Goal: Information Seeking & Learning: Compare options

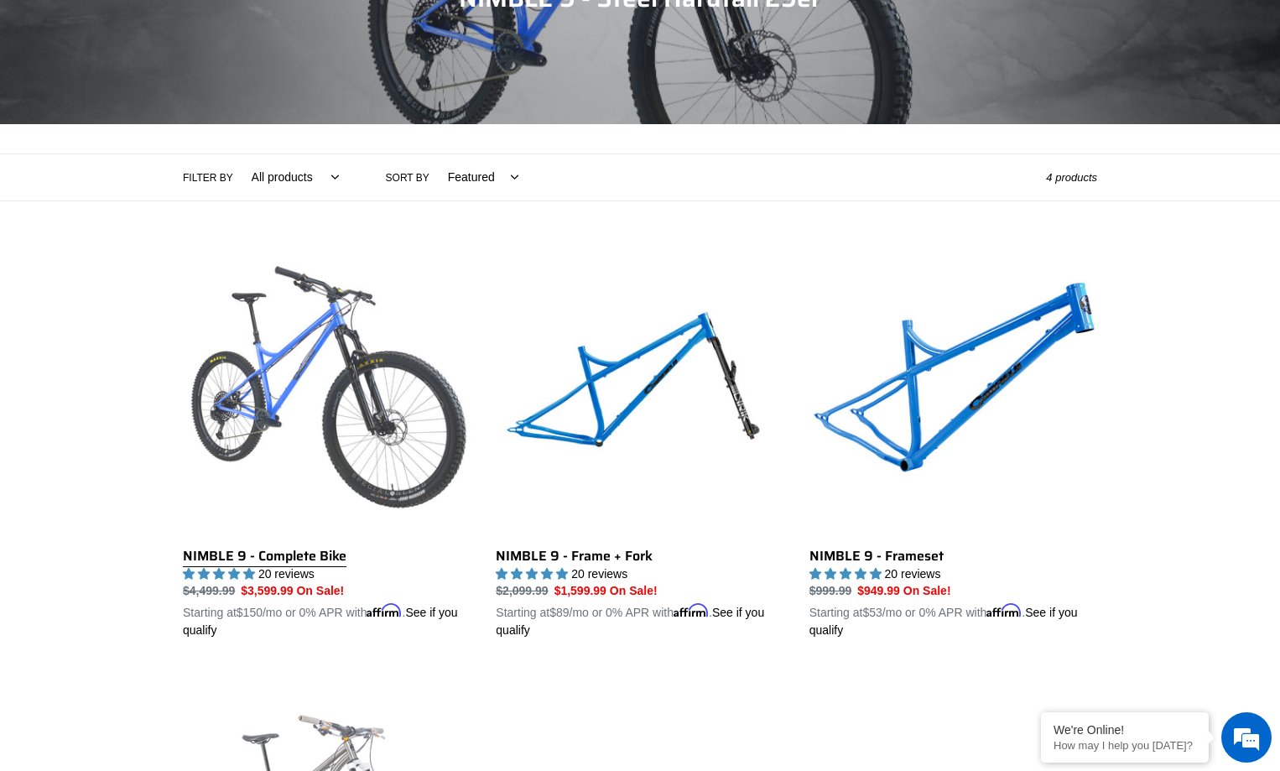
scroll to position [168, 0]
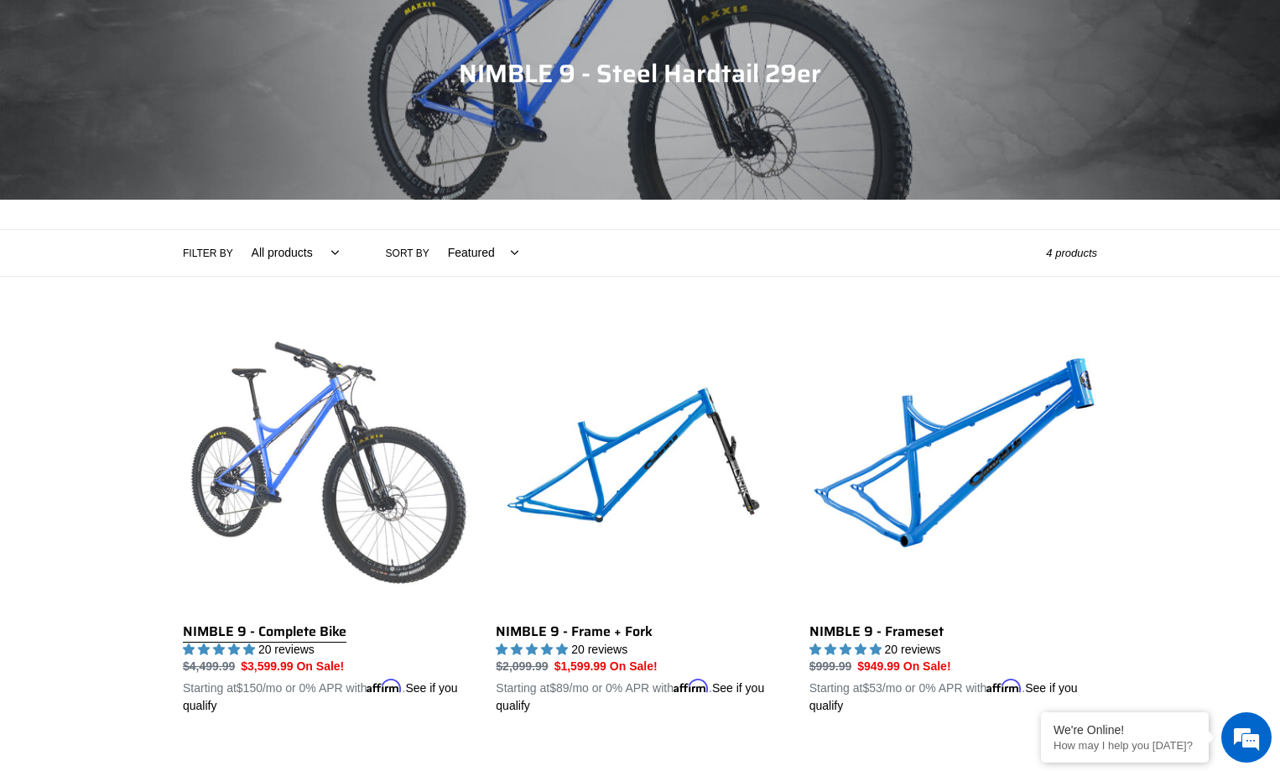
click at [292, 410] on link "NIMBLE 9 - Complete Bike" at bounding box center [327, 519] width 288 height 392
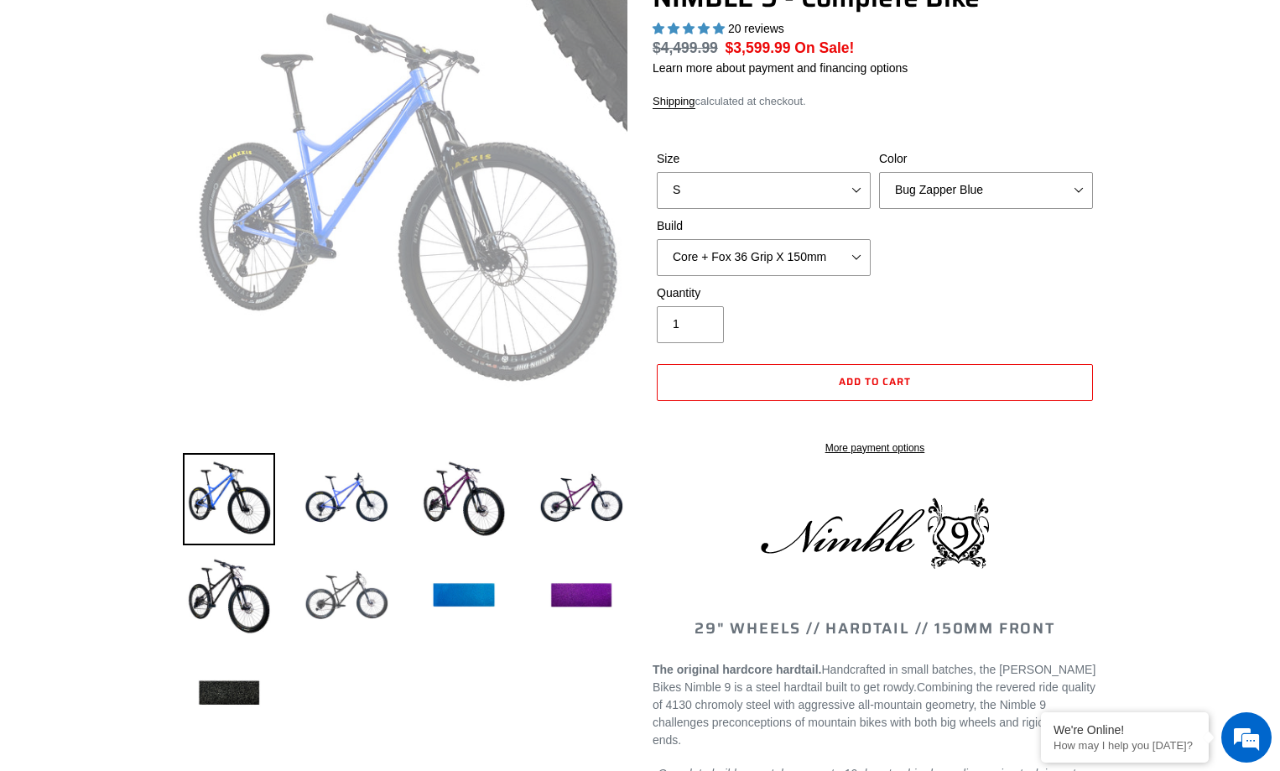
scroll to position [168, 0]
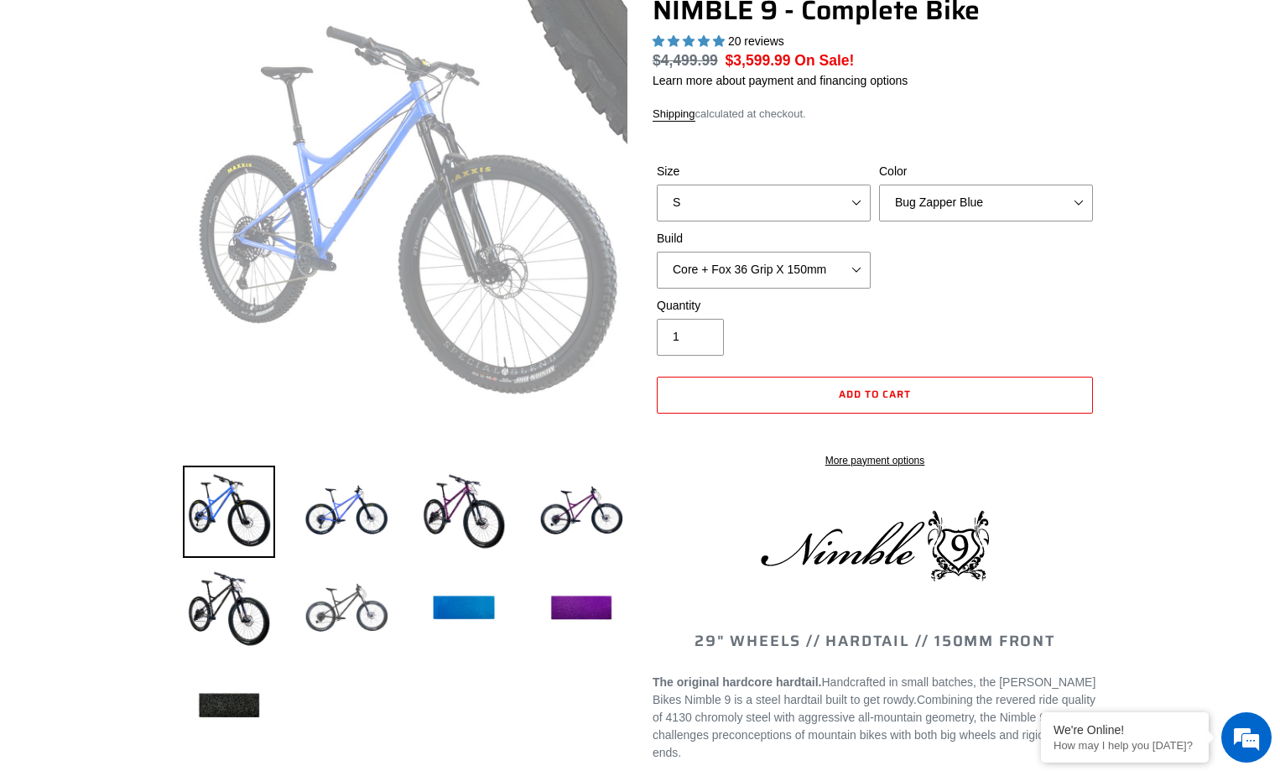
select select "highest-rating"
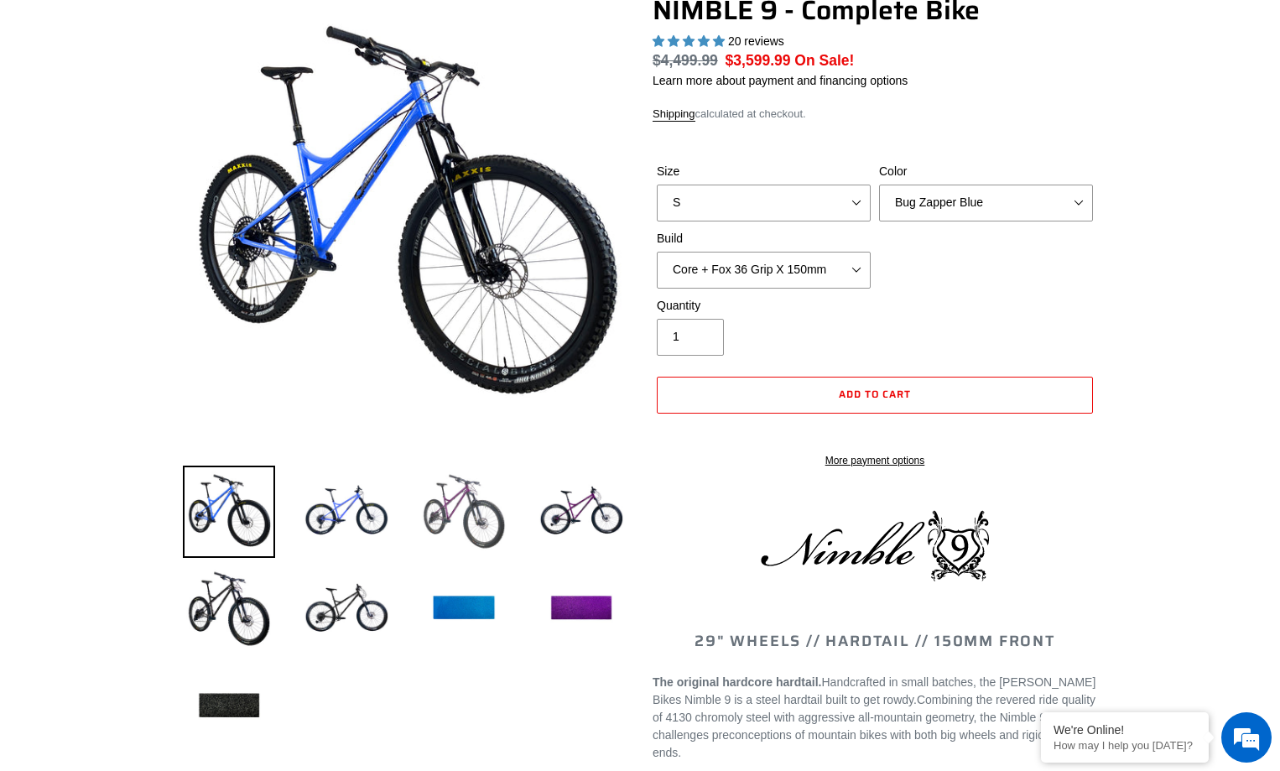
click at [460, 518] on img at bounding box center [464, 511] width 92 height 92
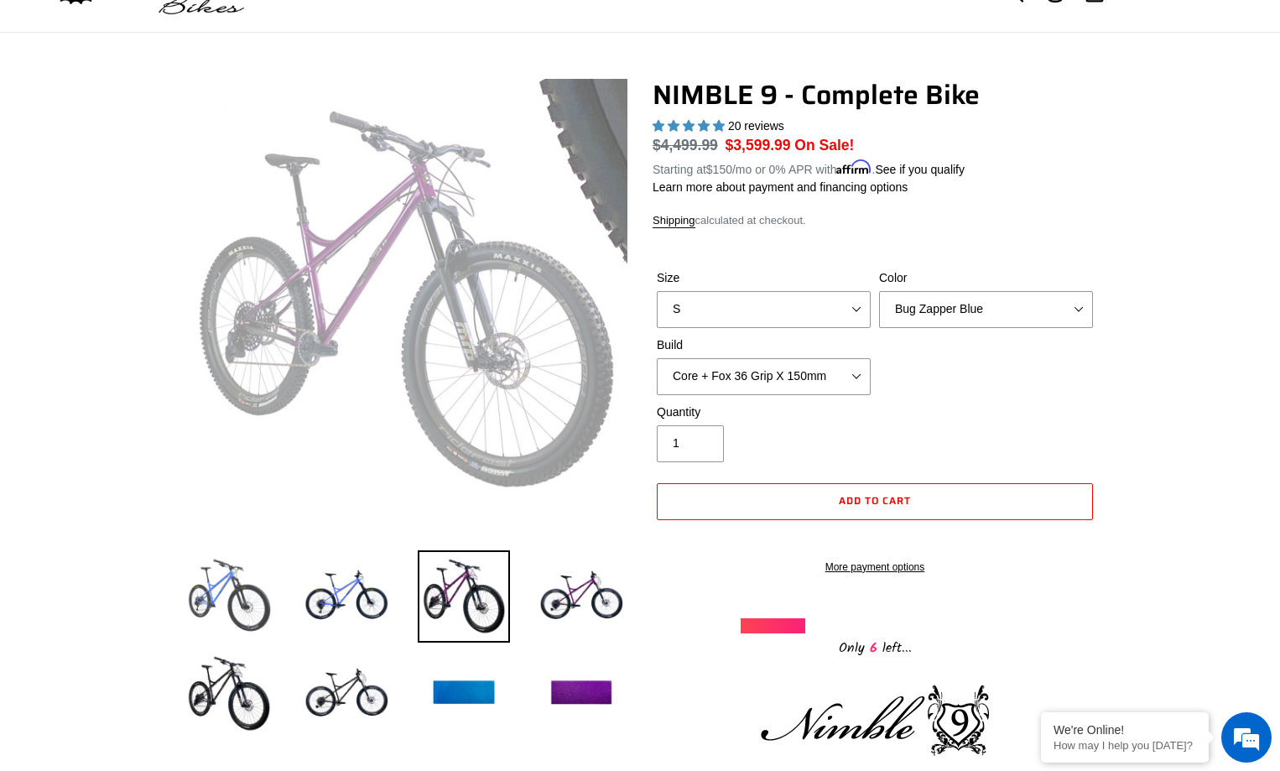
scroll to position [84, 0]
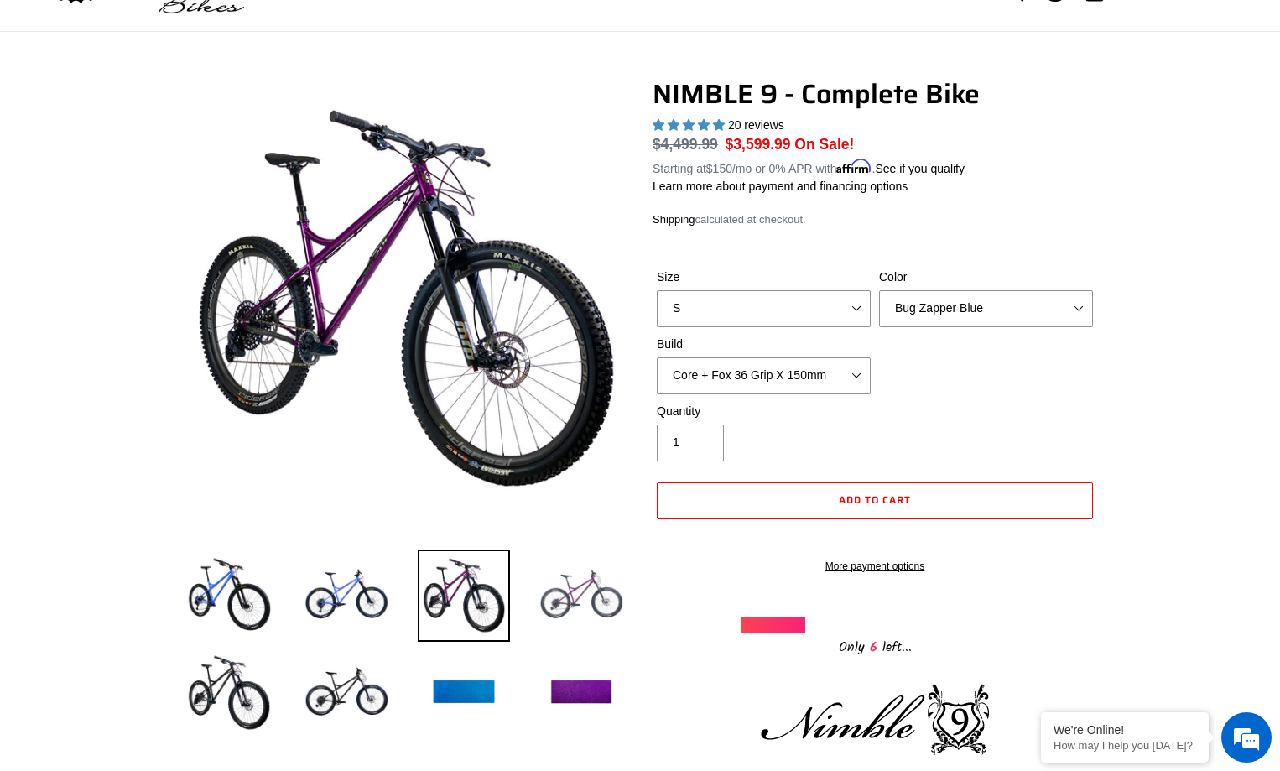
click at [555, 590] on img at bounding box center [581, 595] width 92 height 92
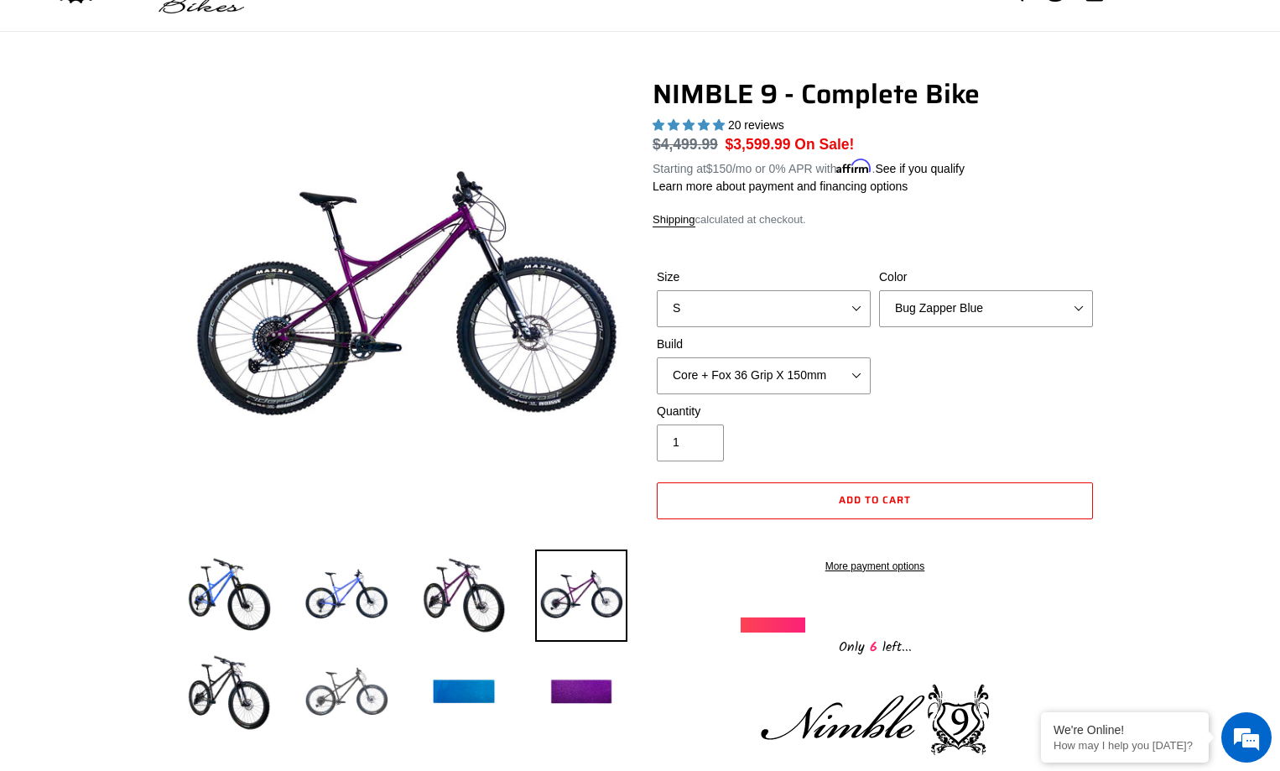
click at [343, 696] on img at bounding box center [346, 693] width 92 height 92
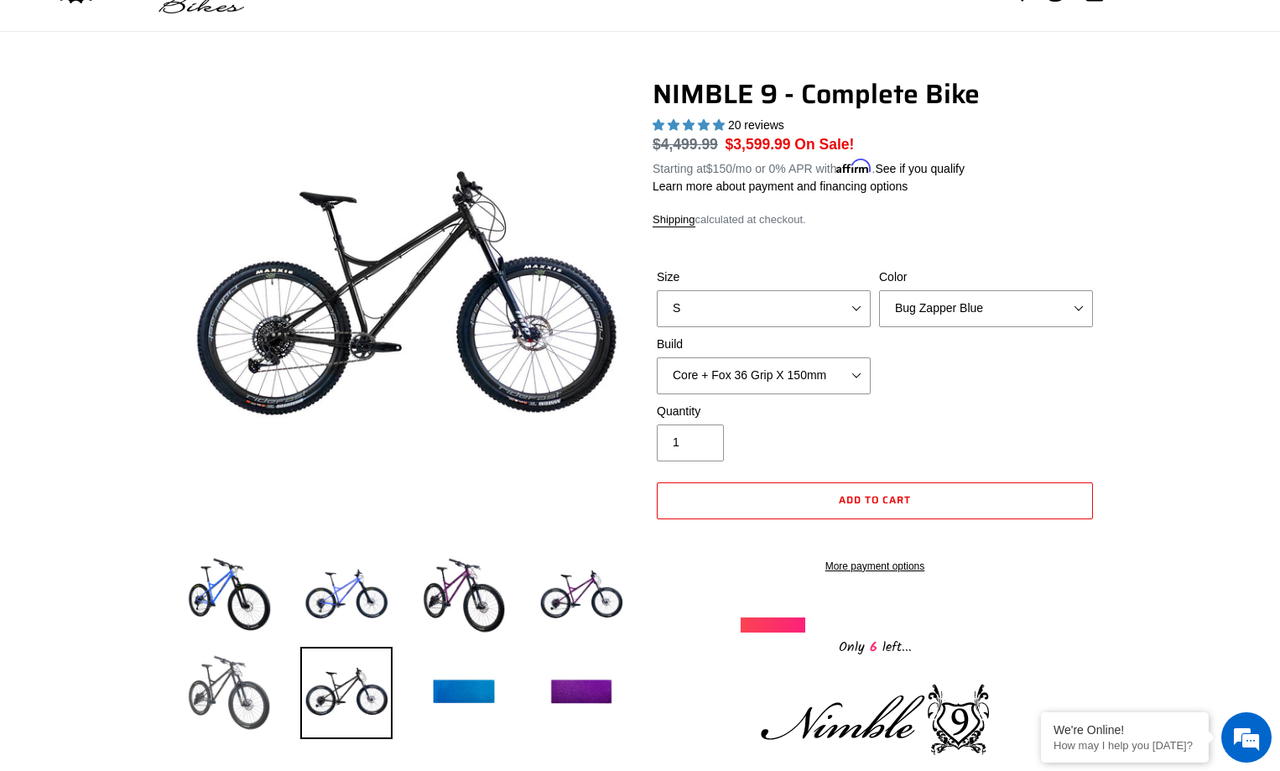
click at [197, 698] on img at bounding box center [229, 693] width 92 height 92
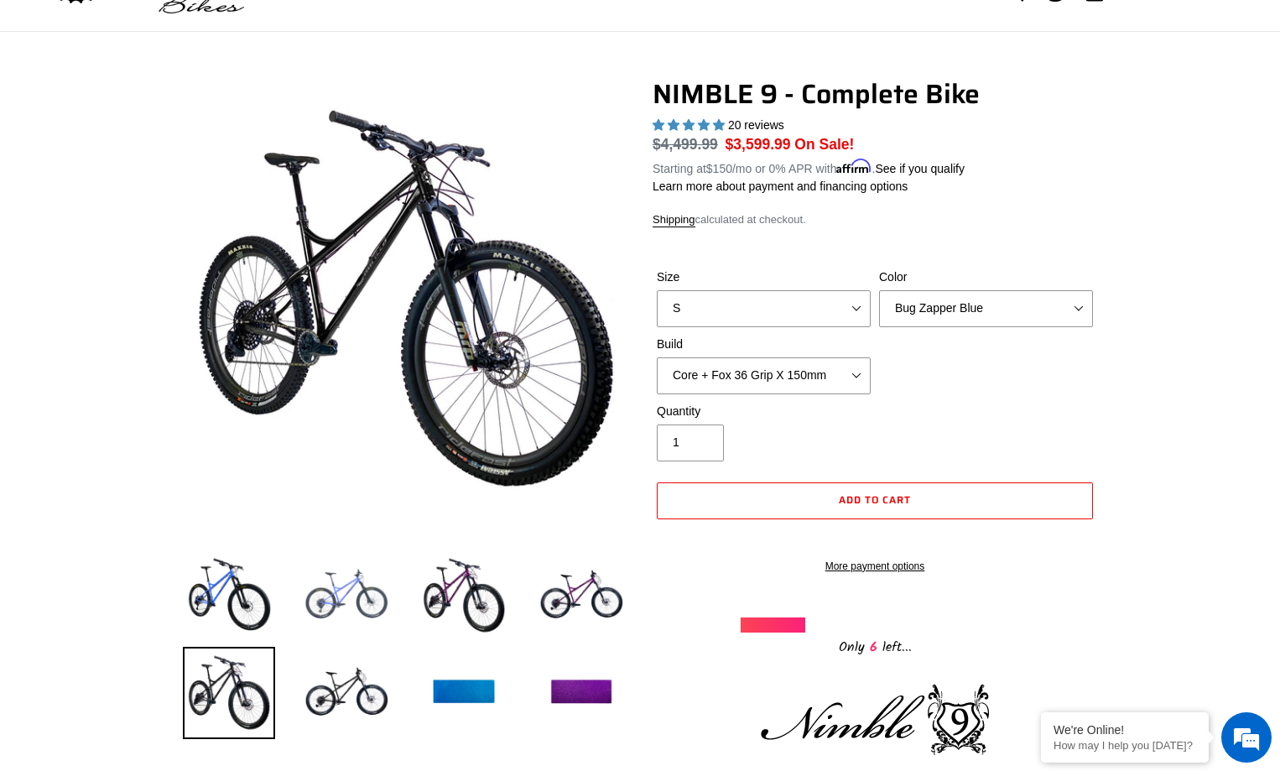
click at [352, 605] on img at bounding box center [346, 595] width 92 height 92
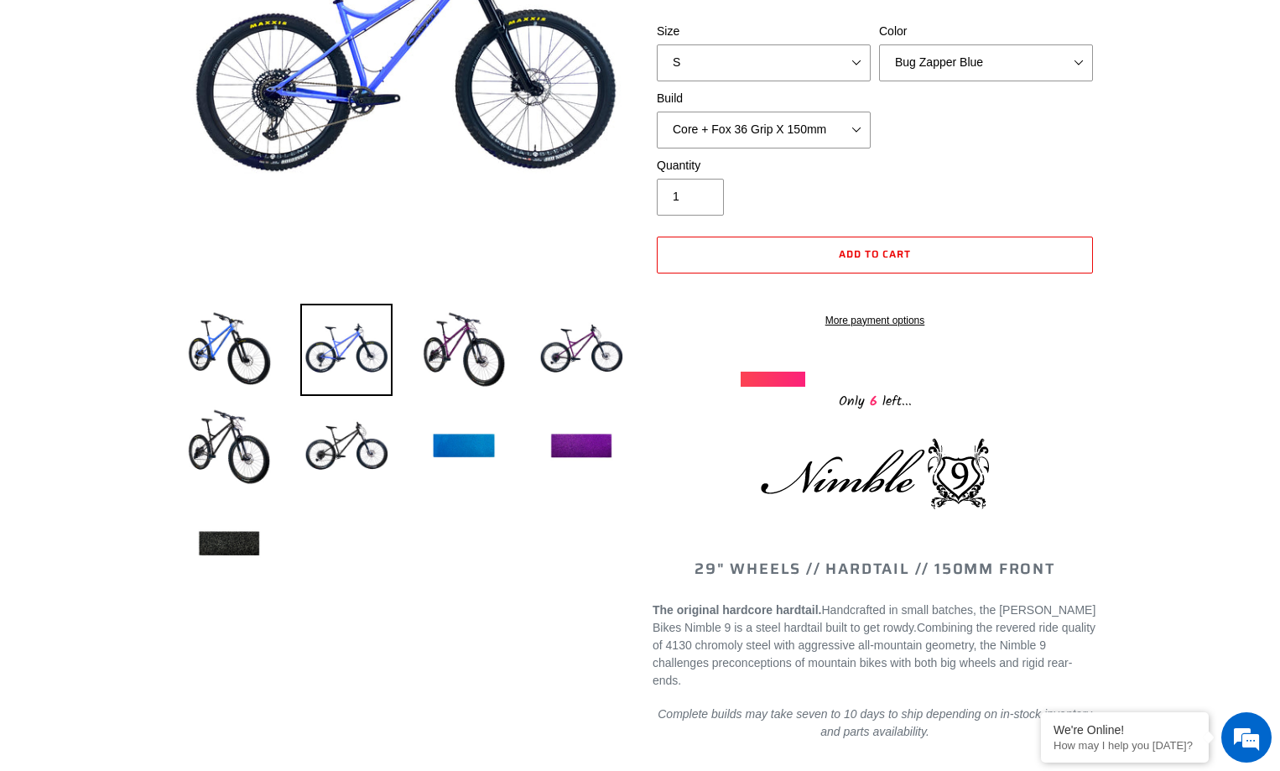
scroll to position [0, 0]
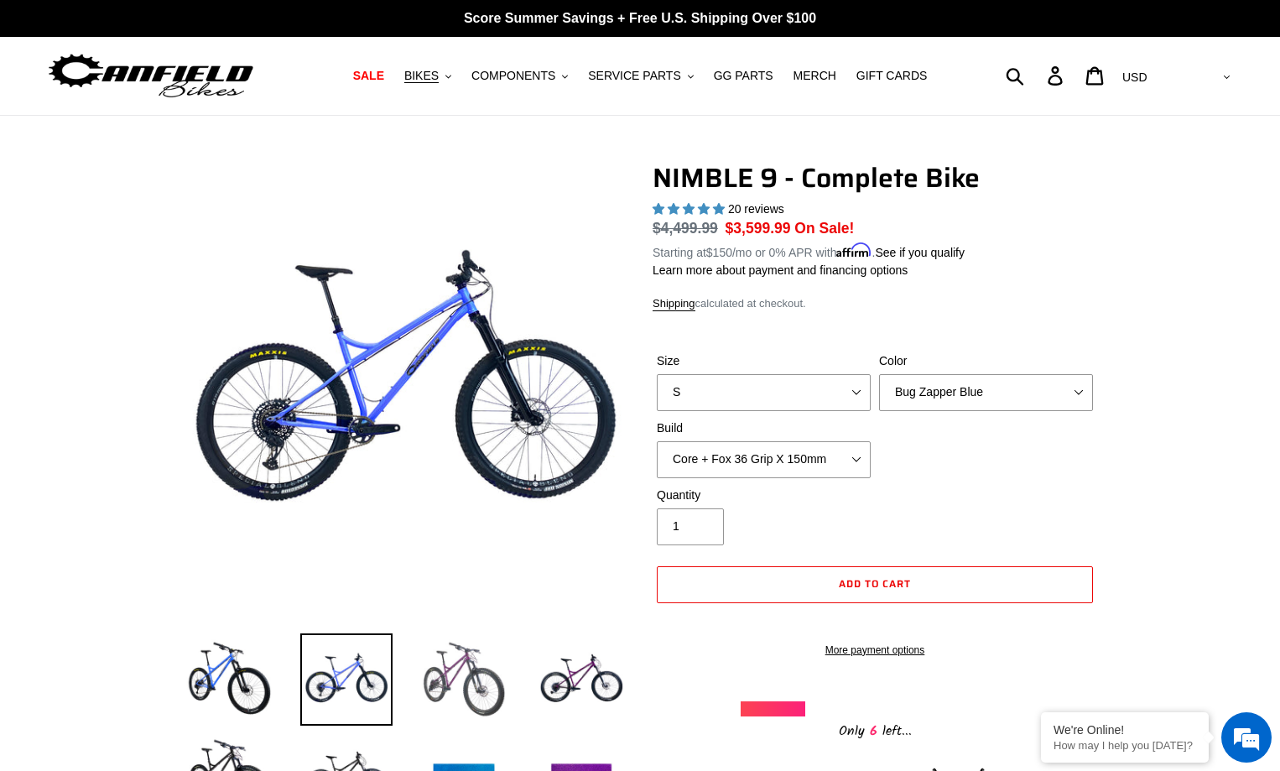
click at [475, 683] on img at bounding box center [464, 679] width 92 height 92
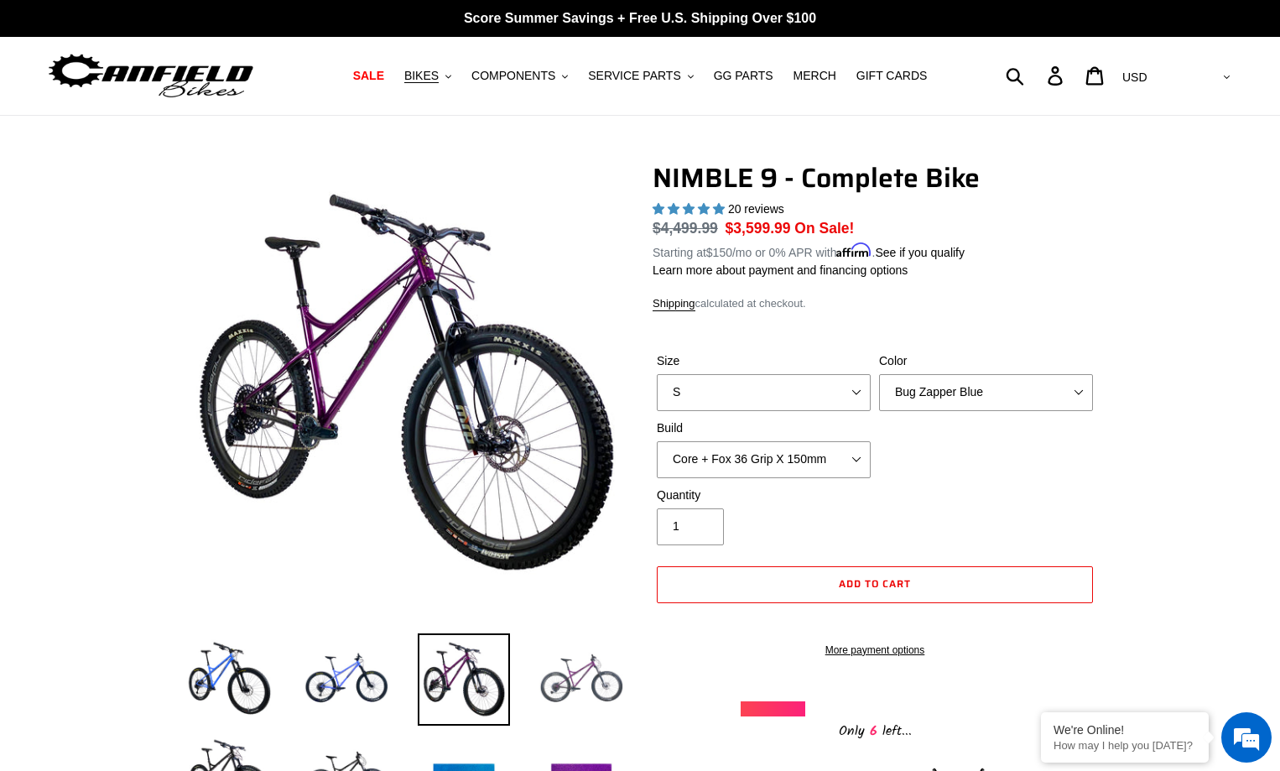
click at [595, 667] on img at bounding box center [581, 679] width 92 height 92
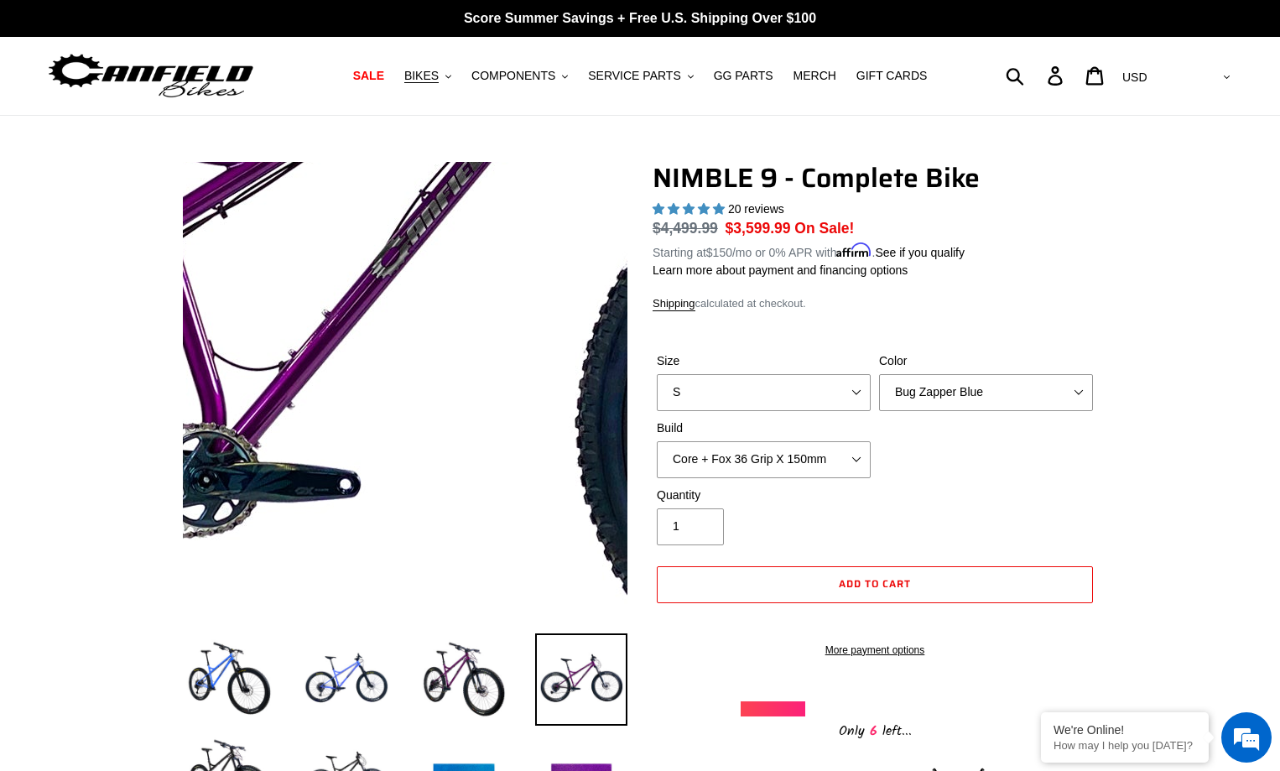
click at [429, 403] on img at bounding box center [373, 298] width 1717 height 1717
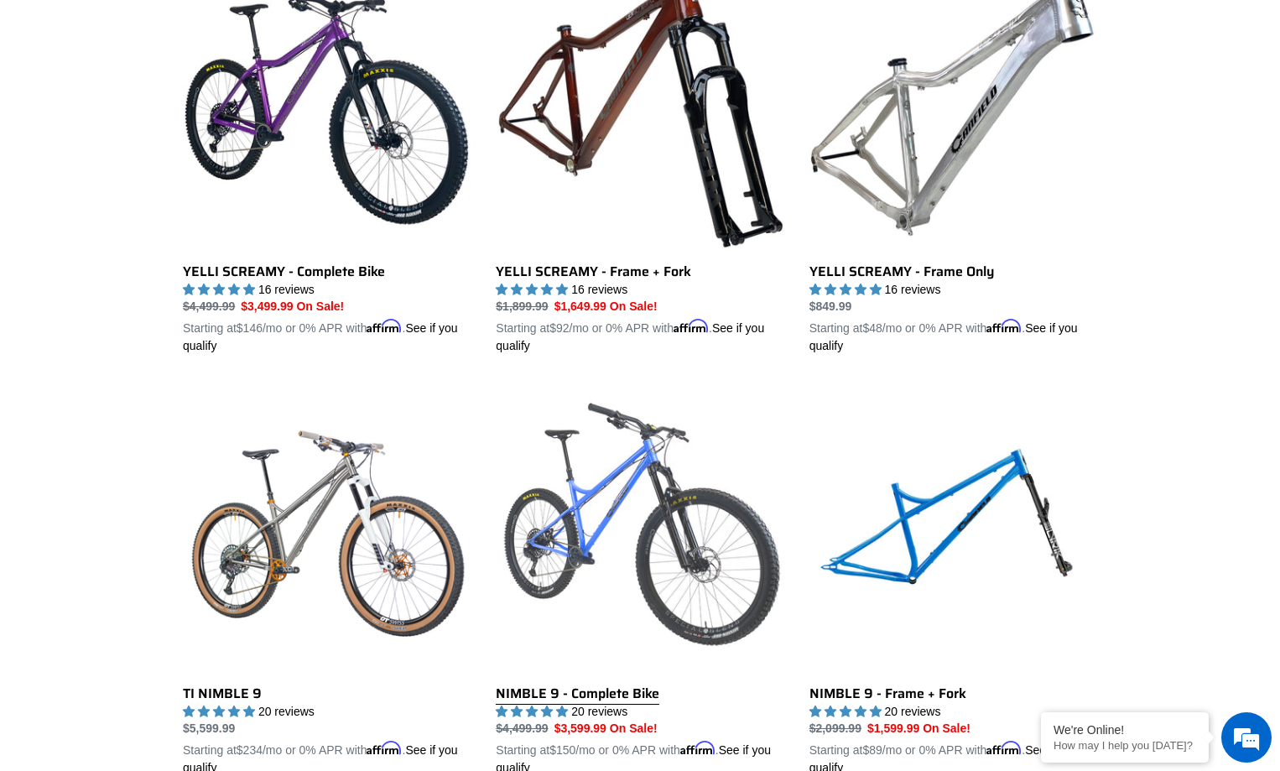
scroll to position [1426, 0]
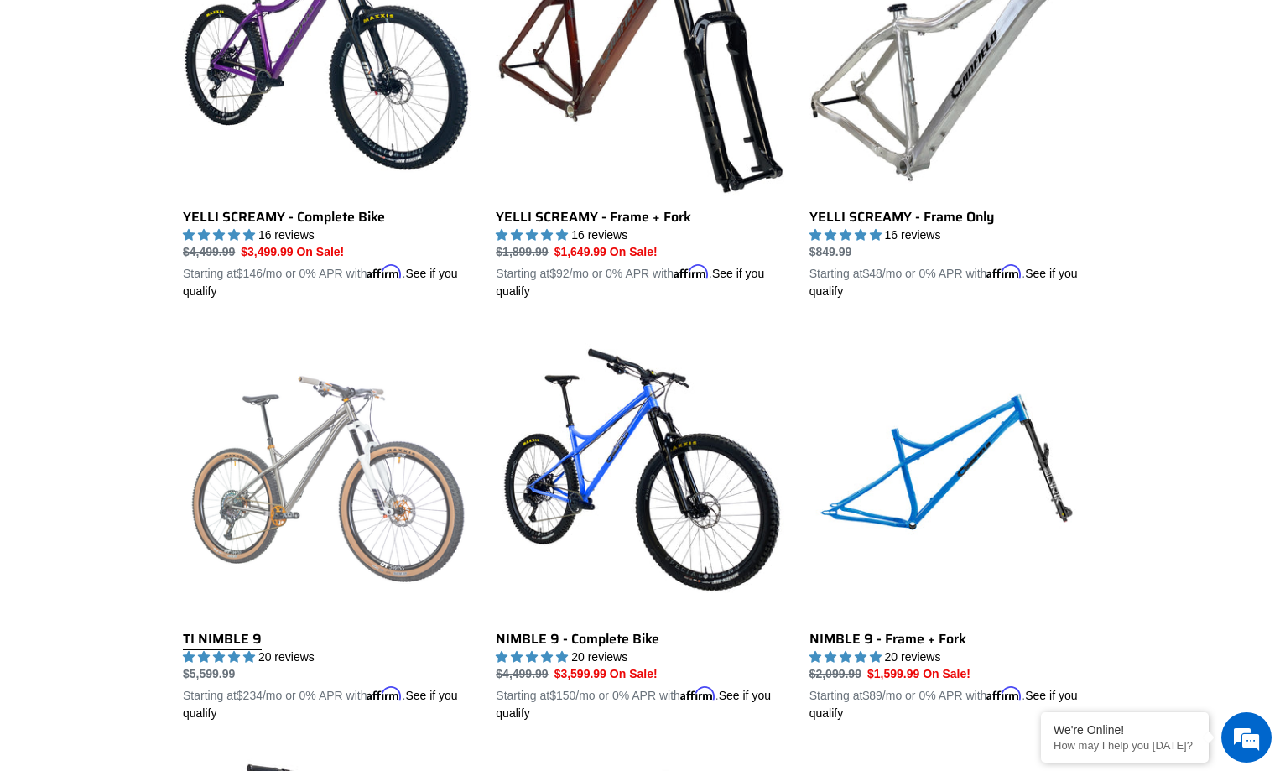
click at [367, 460] on link "TI NIMBLE 9" at bounding box center [327, 526] width 288 height 392
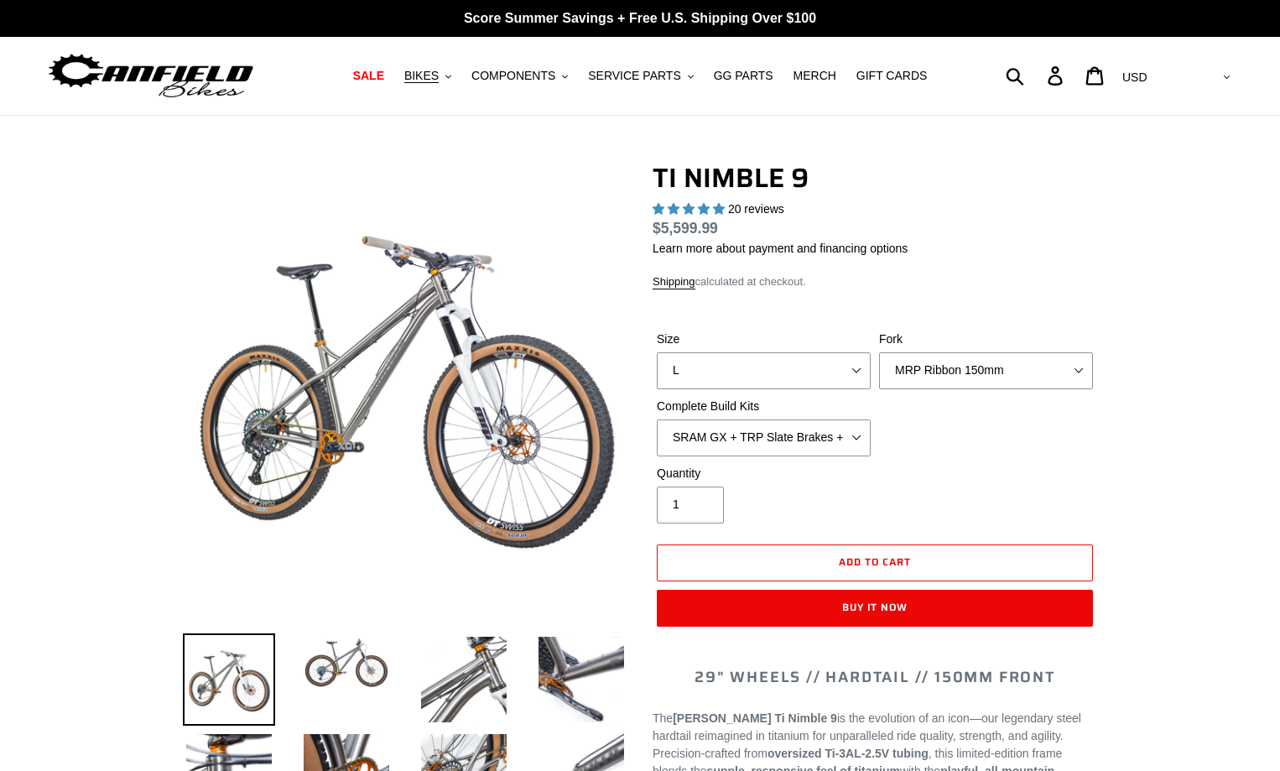
select select "highest-rating"
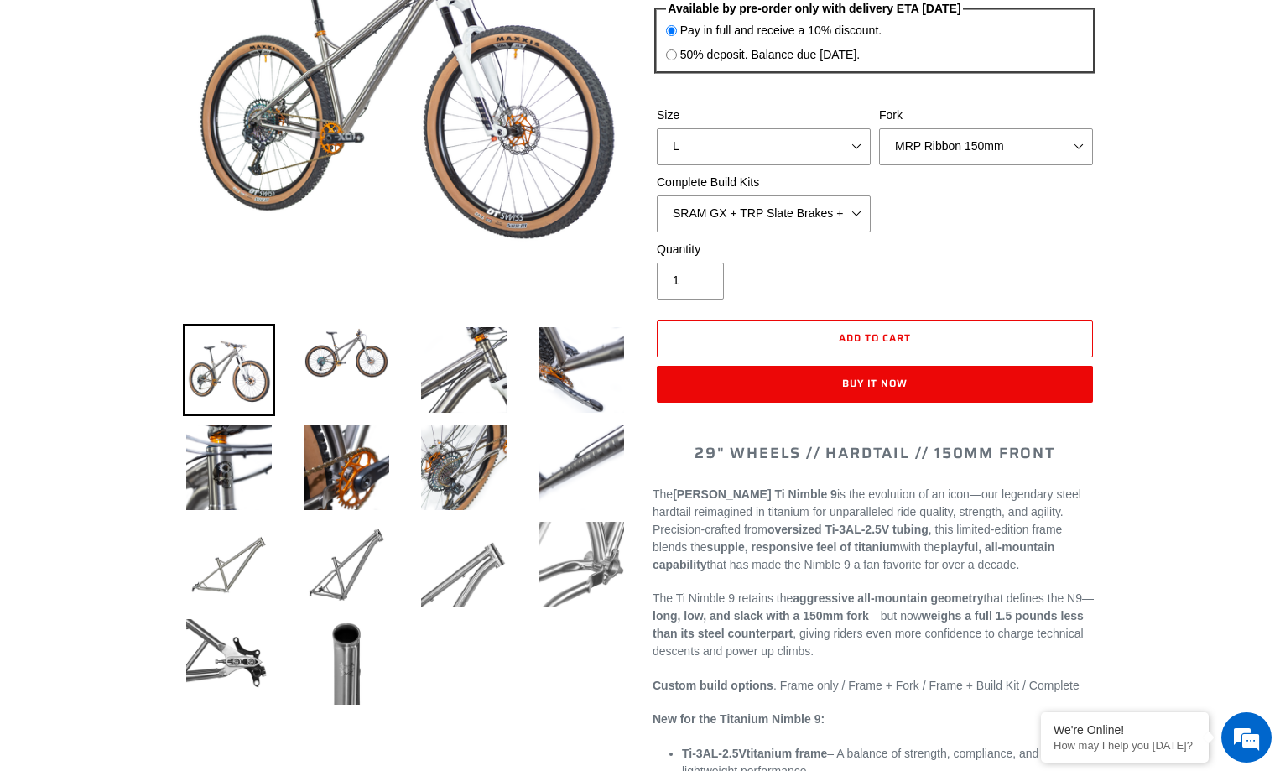
scroll to position [335, 0]
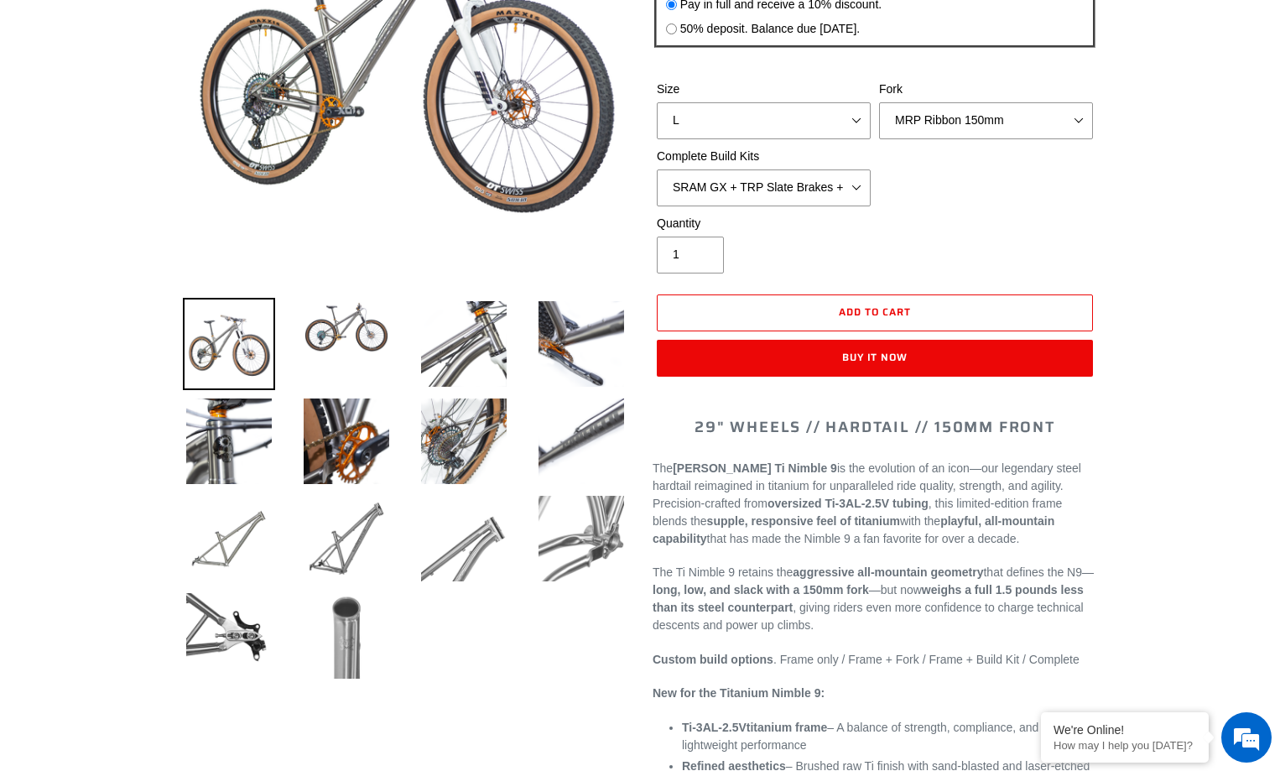
click at [368, 644] on img at bounding box center [346, 636] width 92 height 92
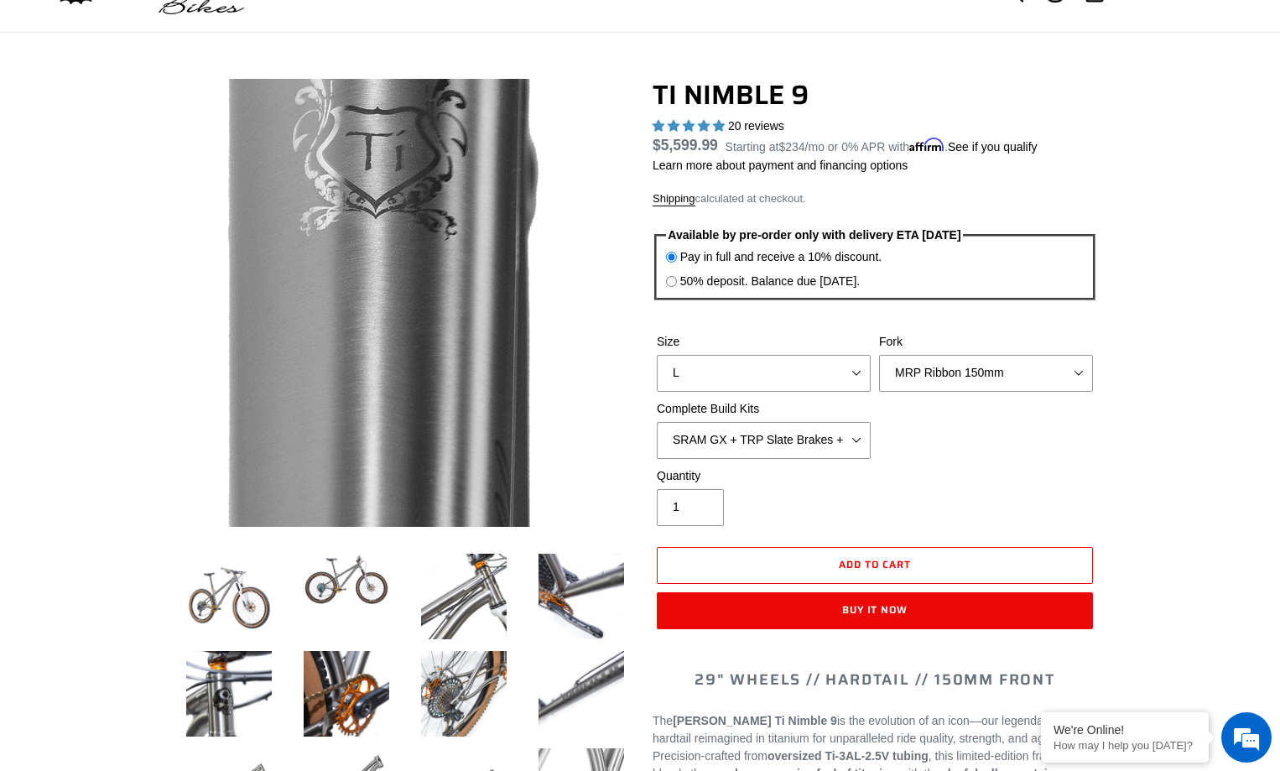
scroll to position [84, 0]
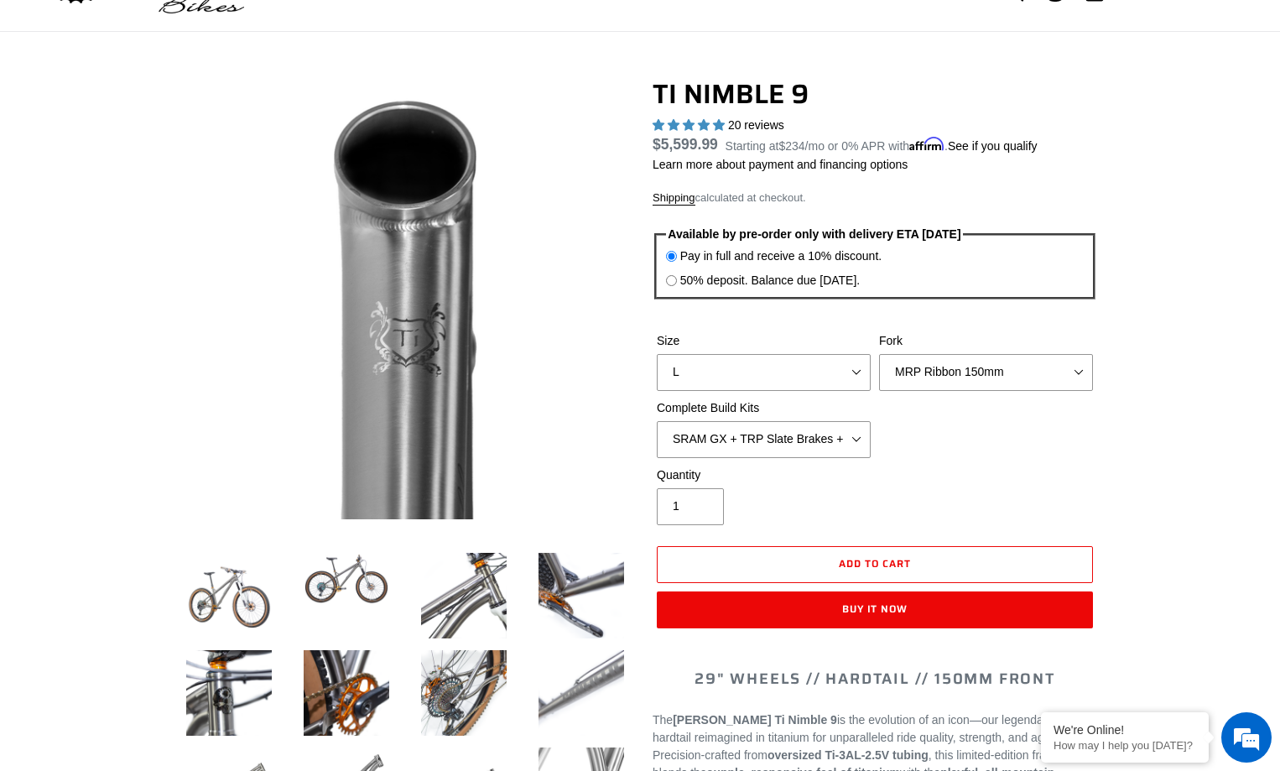
click at [573, 678] on img at bounding box center [581, 693] width 92 height 92
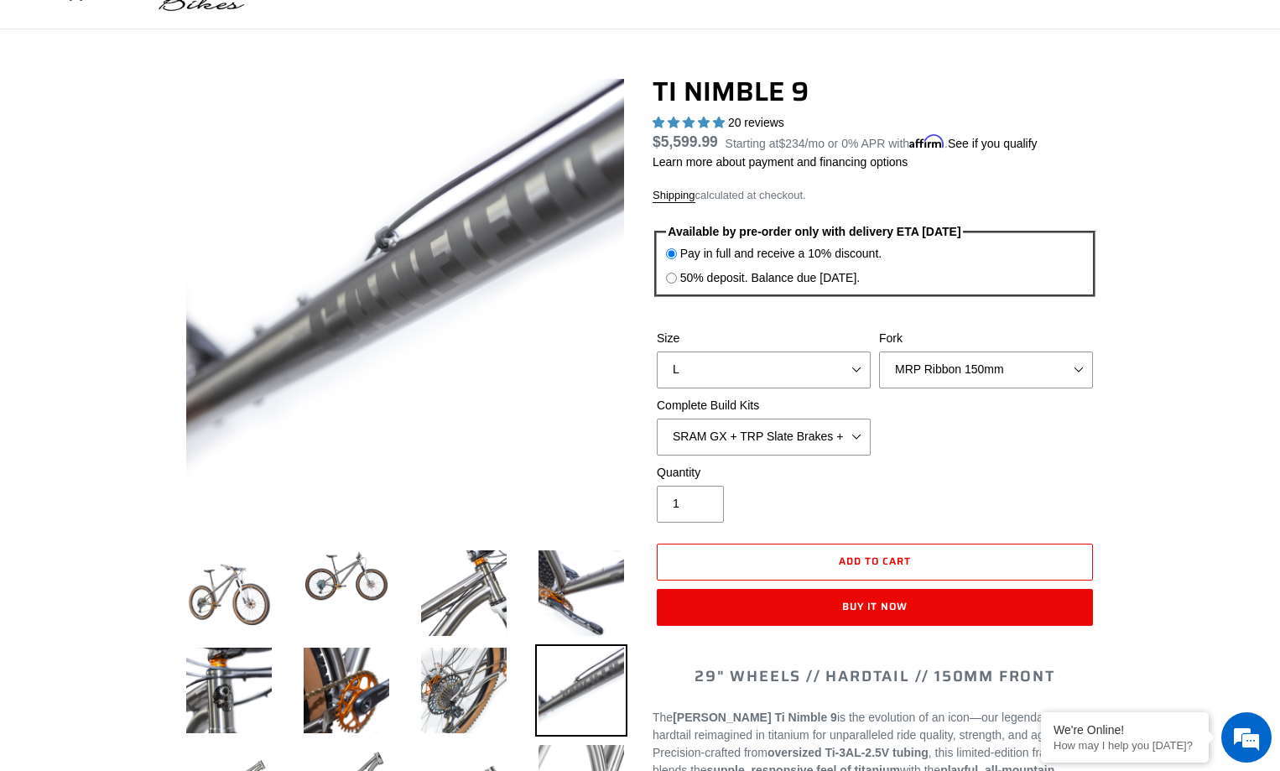
scroll to position [168, 0]
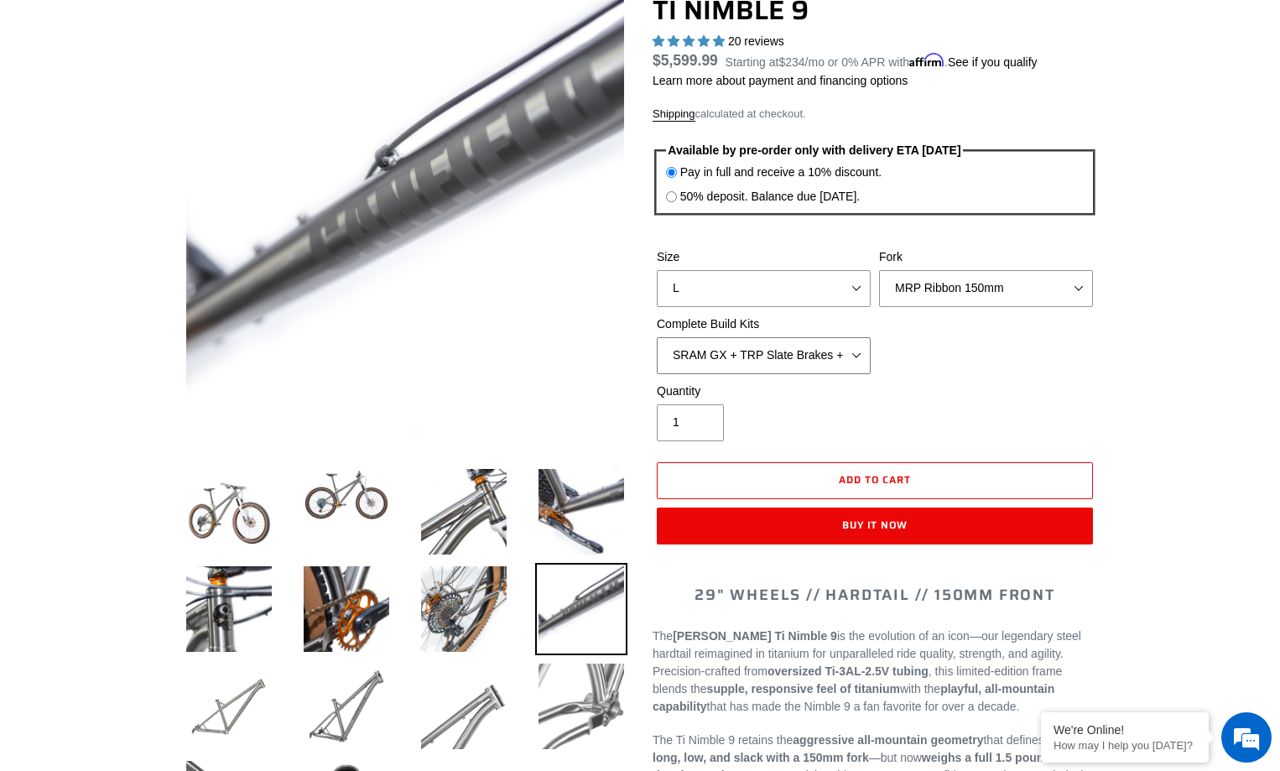
click at [856, 360] on select "SRAM GX + TRP Slate Brakes + Rotors + e13 LG-1 Wheels SHIMANO XT + SHIMANO brak…" at bounding box center [764, 355] width 214 height 37
select select "SHIMANO XTR + HOPE Brakes + DT Swiss Carbon Wheels"
click at [657, 337] on select "SRAM GX + TRP Slate Brakes + Rotors + e13 LG-1 Wheels SHIMANO XT + SHIMANO brak…" at bounding box center [764, 355] width 214 height 37
drag, startPoint x: 830, startPoint y: 455, endPoint x: 788, endPoint y: 437, distance: 45.8
click at [788, 437] on div "Quantity 1" at bounding box center [763, 411] width 222 height 59
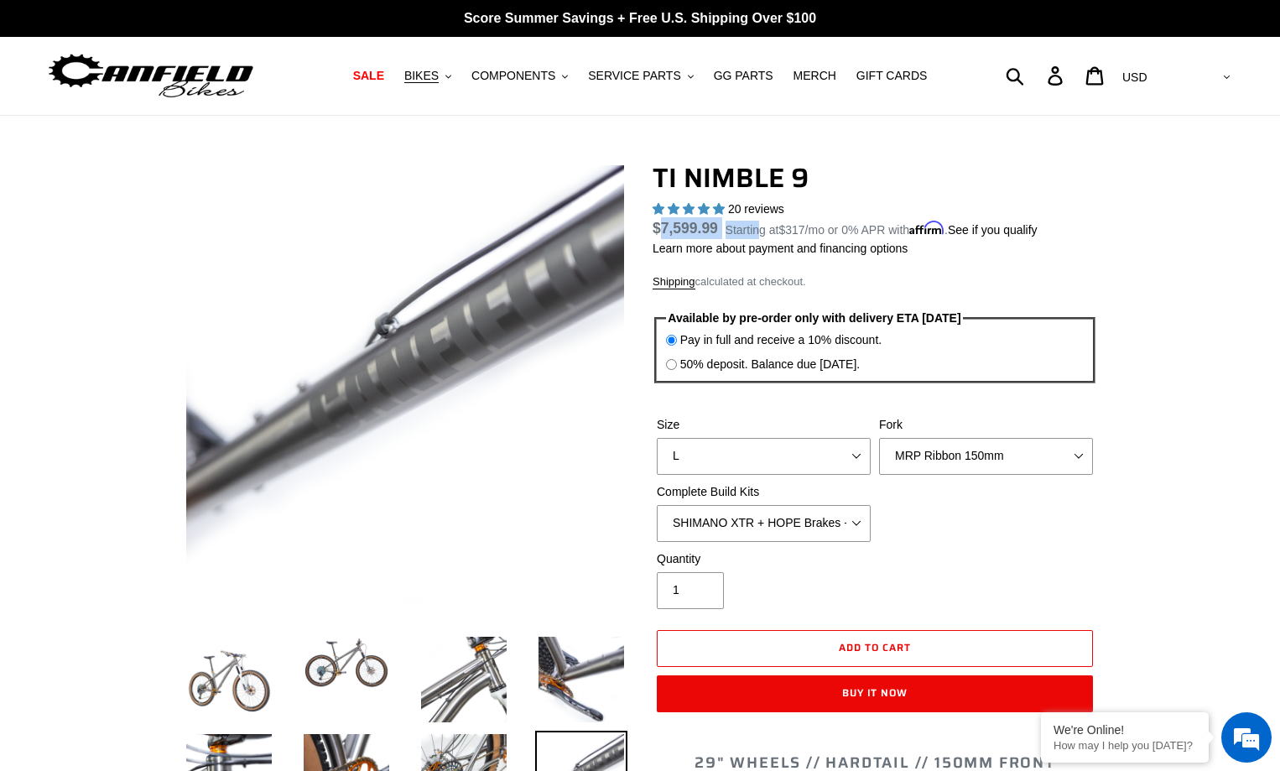
drag, startPoint x: 664, startPoint y: 221, endPoint x: 756, endPoint y: 226, distance: 92.4
click at [756, 226] on dl "Regular price $7,599.99 Sale price $5,599.99 On Sale! Unit price / per Starting…" at bounding box center [874, 228] width 444 height 22
click at [823, 294] on div "TI NIMBLE 9 20 reviews Regular price $7,599.99 Sale price $5,599.99 On Sale! Un…" at bounding box center [874, 445] width 444 height 567
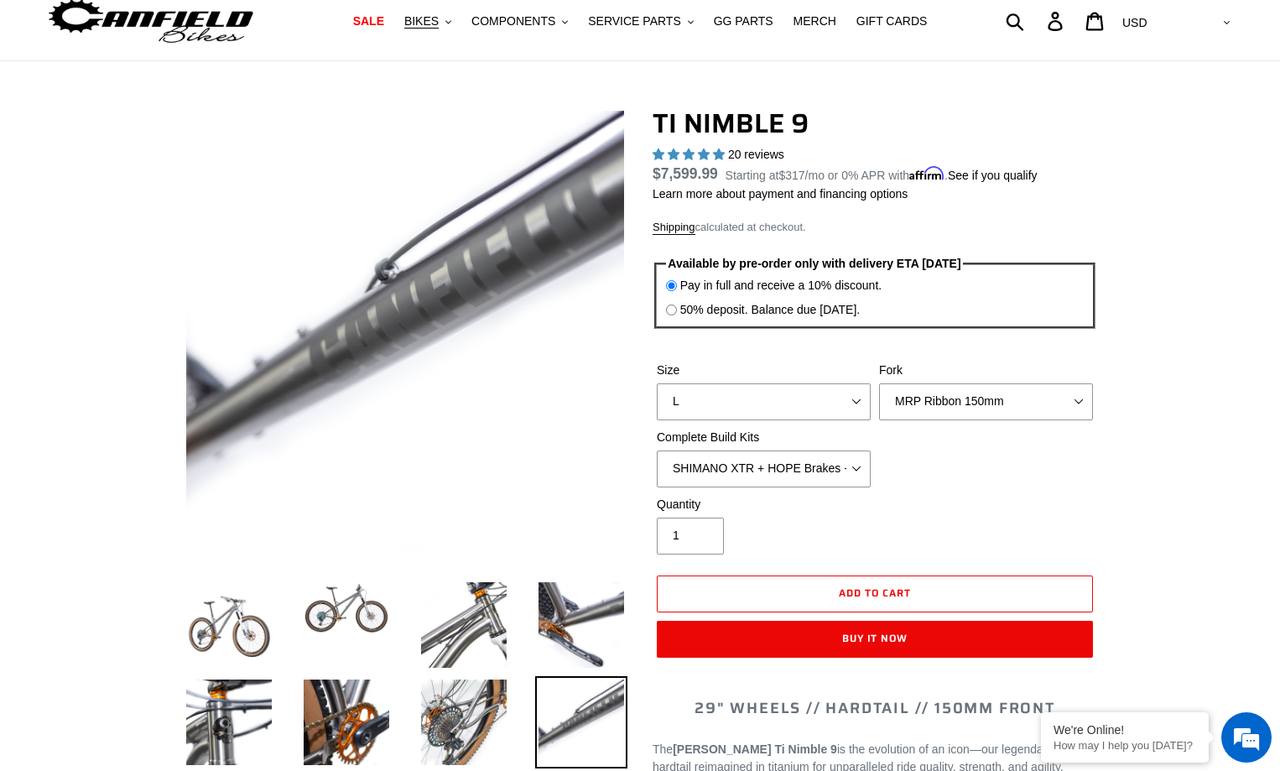
scroll to position [168, 0]
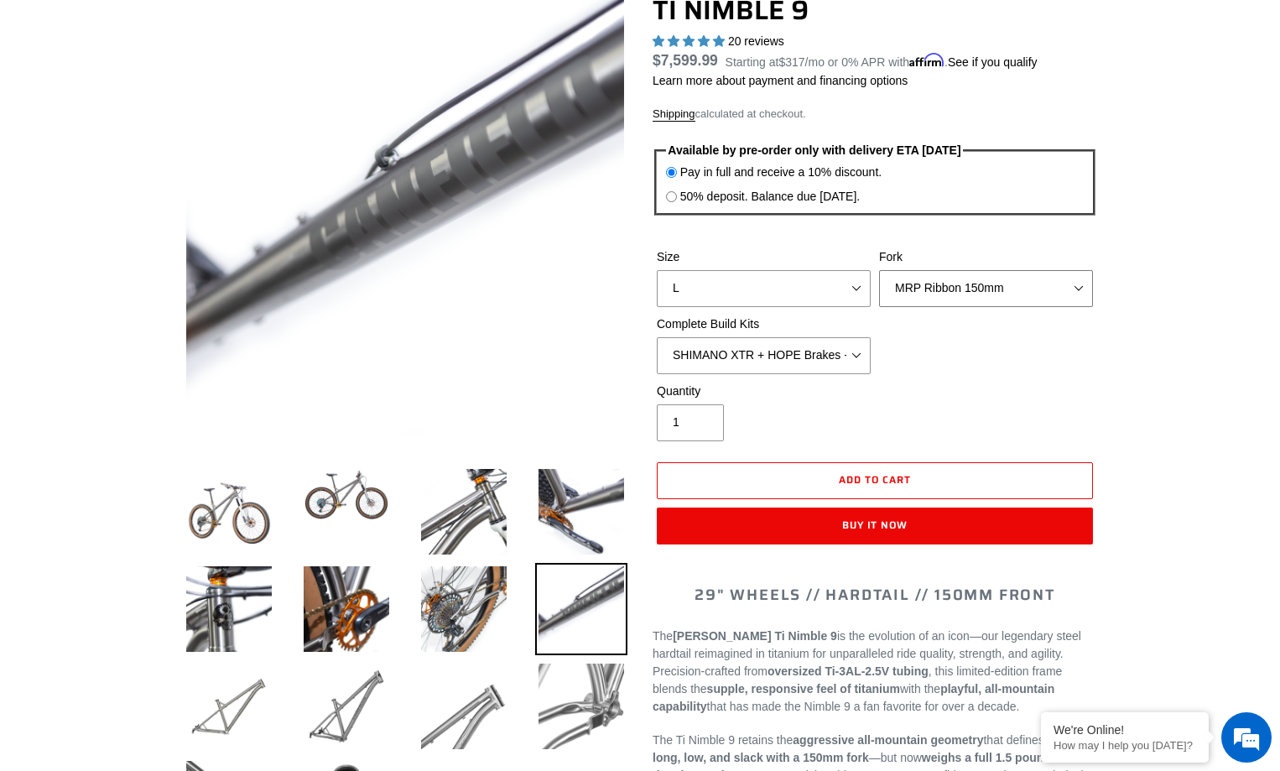
click at [1004, 294] on select "MRP Ribbon 150mm RockShox Lyrik 150mm Fox Factory 36 150mm Cane Creek Helm 150m…" at bounding box center [986, 288] width 214 height 37
click at [879, 270] on select "MRP Ribbon 150mm RockShox Lyrik 150mm Fox Factory 36 150mm Cane Creek Helm 150m…" at bounding box center [986, 288] width 214 height 37
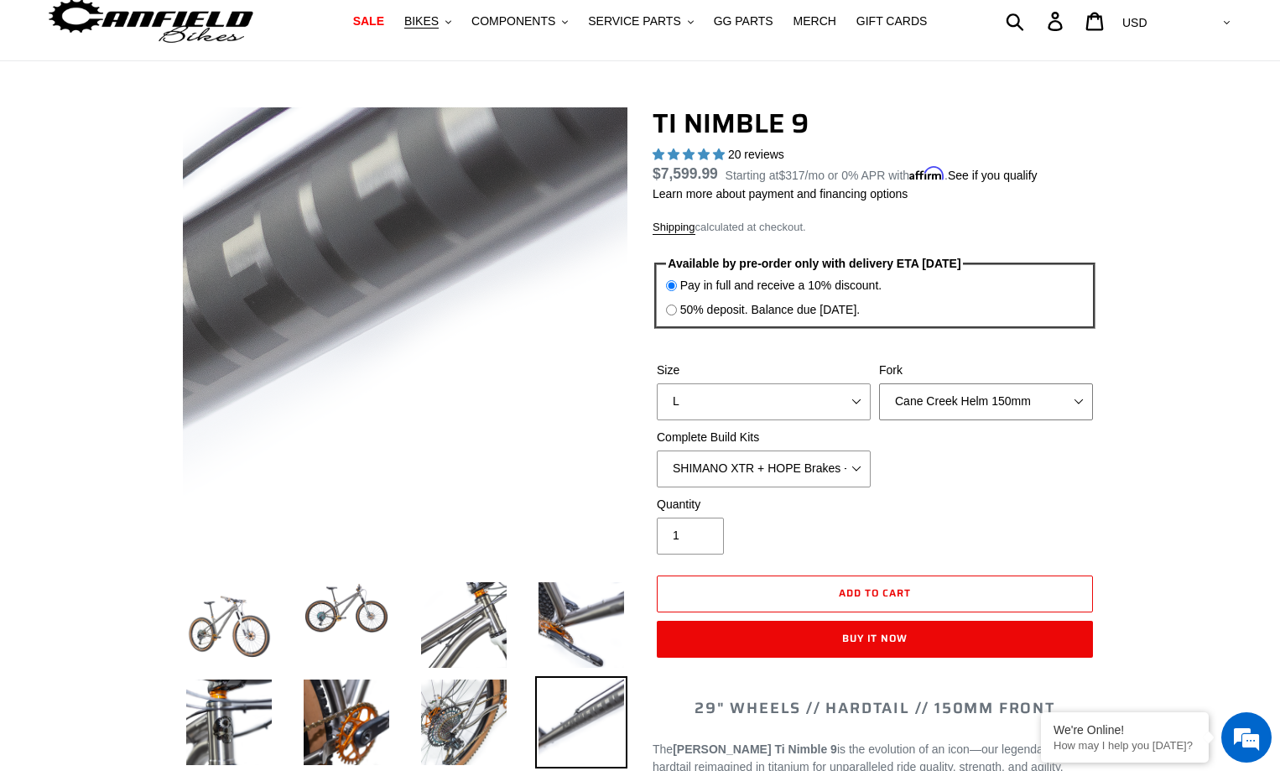
scroll to position [84, 0]
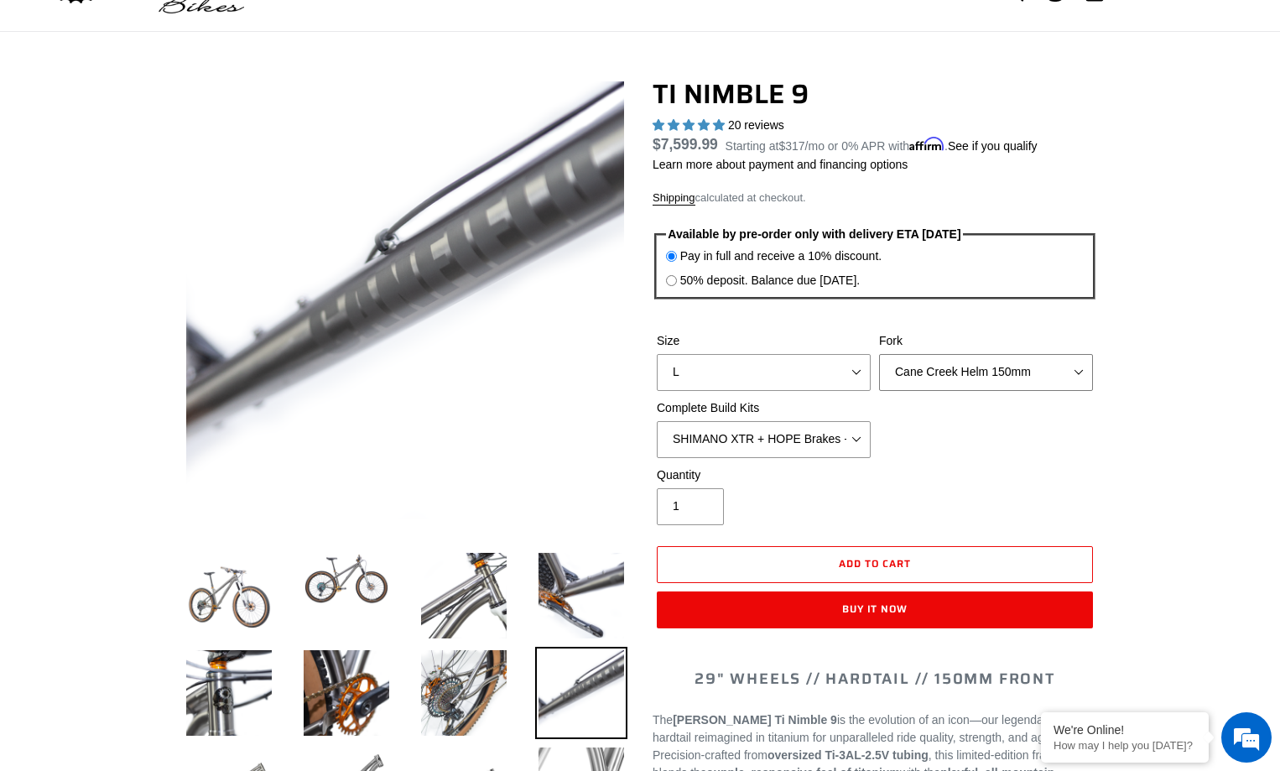
click at [1026, 365] on select "MRP Ribbon 150mm RockShox Lyrik 150mm Fox Factory 36 150mm Cane Creek Helm 150m…" at bounding box center [986, 372] width 214 height 37
click at [879, 354] on select "MRP Ribbon 150mm RockShox Lyrik 150mm Fox Factory 36 150mm Cane Creek Helm 150m…" at bounding box center [986, 372] width 214 height 37
drag, startPoint x: 993, startPoint y: 372, endPoint x: 984, endPoint y: 388, distance: 18.4
click at [993, 373] on select "MRP Ribbon 150mm RockShox Lyrik 150mm Fox Factory 36 150mm Cane Creek Helm 150m…" at bounding box center [986, 372] width 214 height 37
click at [879, 354] on select "MRP Ribbon 150mm RockShox Lyrik 150mm Fox Factory 36 150mm Cane Creek Helm 150m…" at bounding box center [986, 372] width 214 height 37
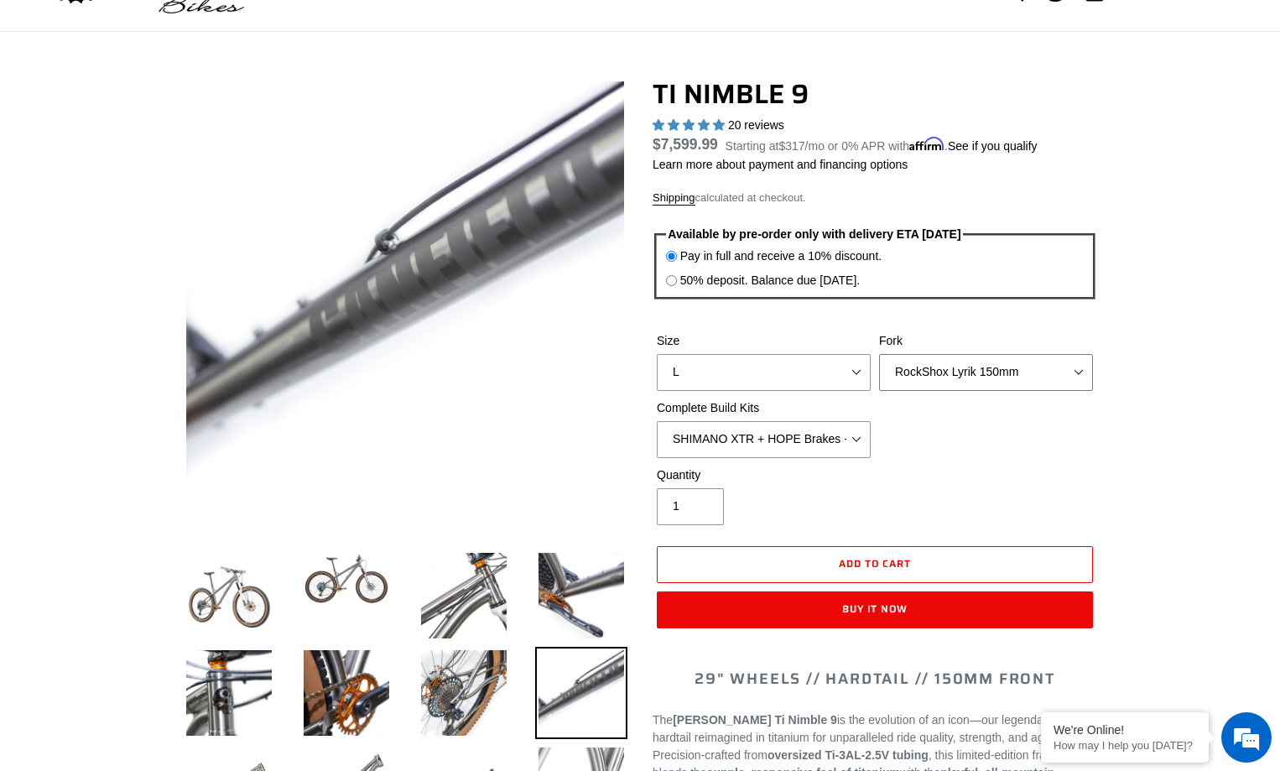
click at [978, 367] on select "MRP Ribbon 150mm RockShox Lyrik 150mm Fox Factory 36 150mm Cane Creek Helm 150m…" at bounding box center [986, 372] width 214 height 37
select select "MRP Ribbon 150mm"
click at [879, 354] on select "MRP Ribbon 150mm RockShox Lyrik 150mm Fox Factory 36 150mm Cane Creek Helm 150m…" at bounding box center [986, 372] width 214 height 37
click at [983, 375] on select "MRP Ribbon 150mm RockShox Lyrik 150mm Fox Factory 36 150mm Cane Creek Helm 150m…" at bounding box center [986, 372] width 214 height 37
click at [808, 499] on div "Quantity 1" at bounding box center [763, 495] width 222 height 59
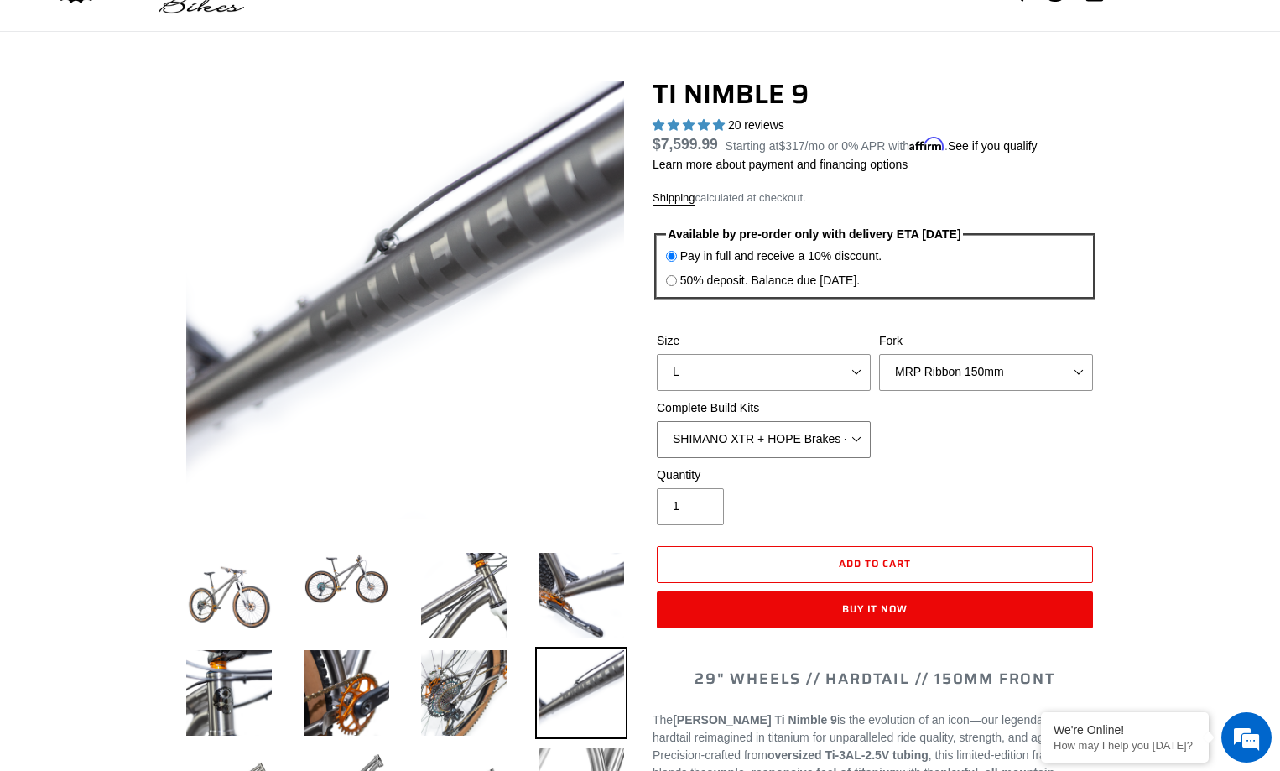
click at [844, 434] on select "SRAM GX + TRP Slate Brakes + Rotors + e13 LG-1 Wheels SHIMANO XT + SHIMANO brak…" at bounding box center [764, 439] width 214 height 37
select select "Complete Build Kit - None (Contact us for Custom Builds)"
click at [657, 421] on select "SRAM GX + TRP Slate Brakes + Rotors + e13 LG-1 Wheels SHIMANO XT + SHIMANO brak…" at bounding box center [764, 439] width 214 height 37
click at [968, 381] on select "MRP Ribbon 150mm RockShox Lyrik 150mm Fox Factory 36 150mm Cane Creek Helm 150m…" at bounding box center [986, 372] width 214 height 37
select select "Fork - None"
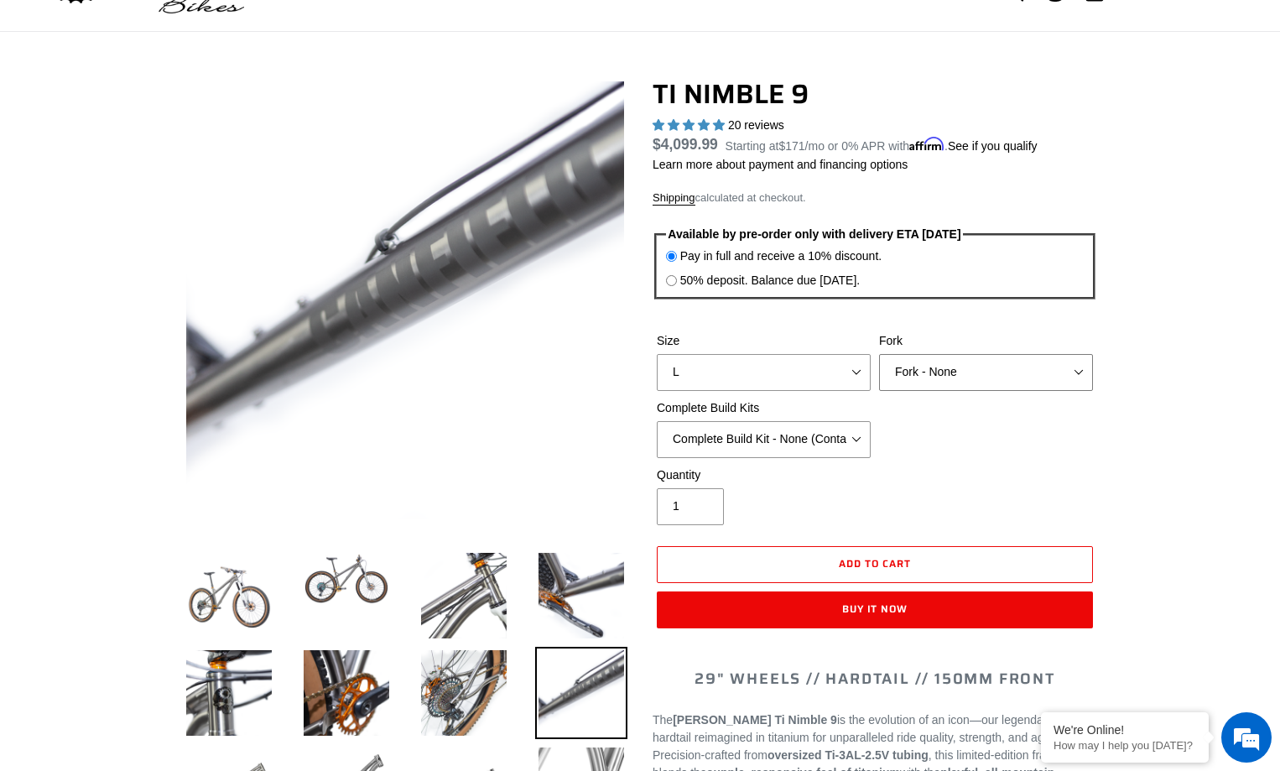
click at [879, 354] on select "MRP Ribbon 150mm RockShox Lyrik 150mm Fox Factory 36 150mm Cane Creek Helm 150m…" at bounding box center [986, 372] width 214 height 37
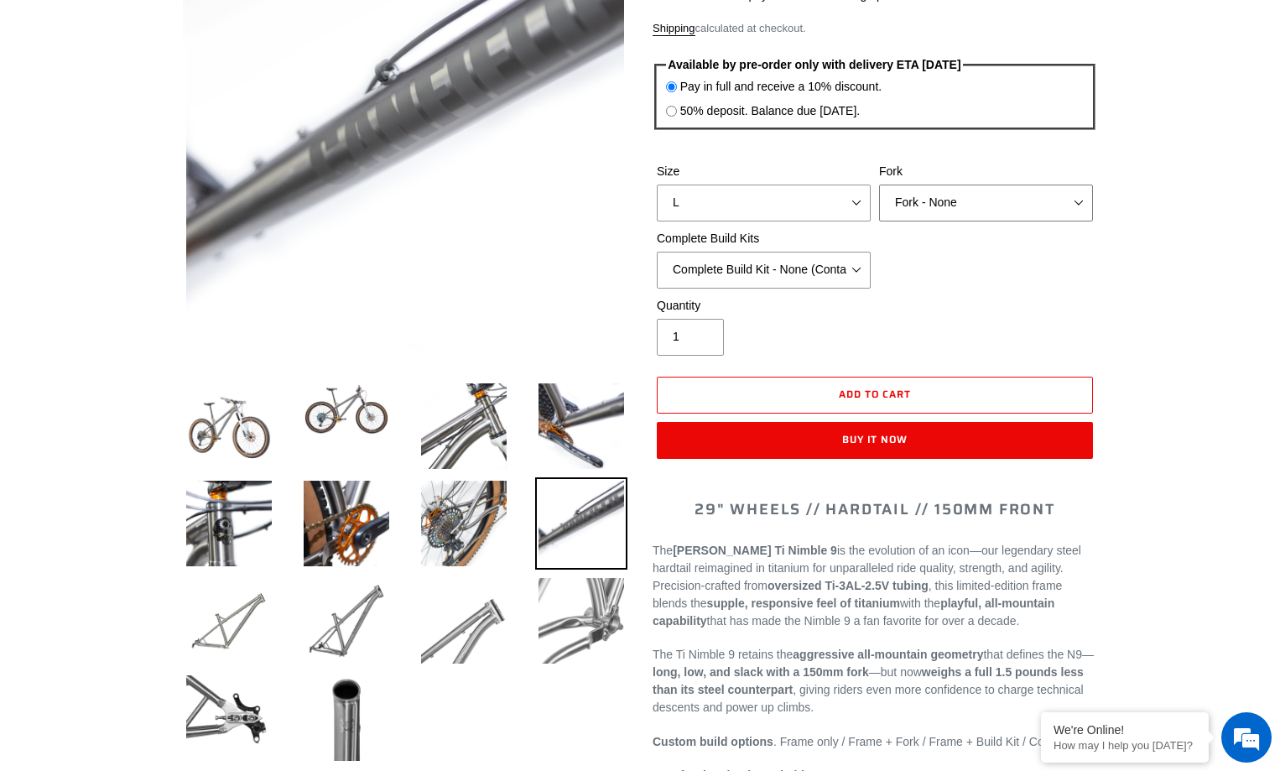
scroll to position [335, 0]
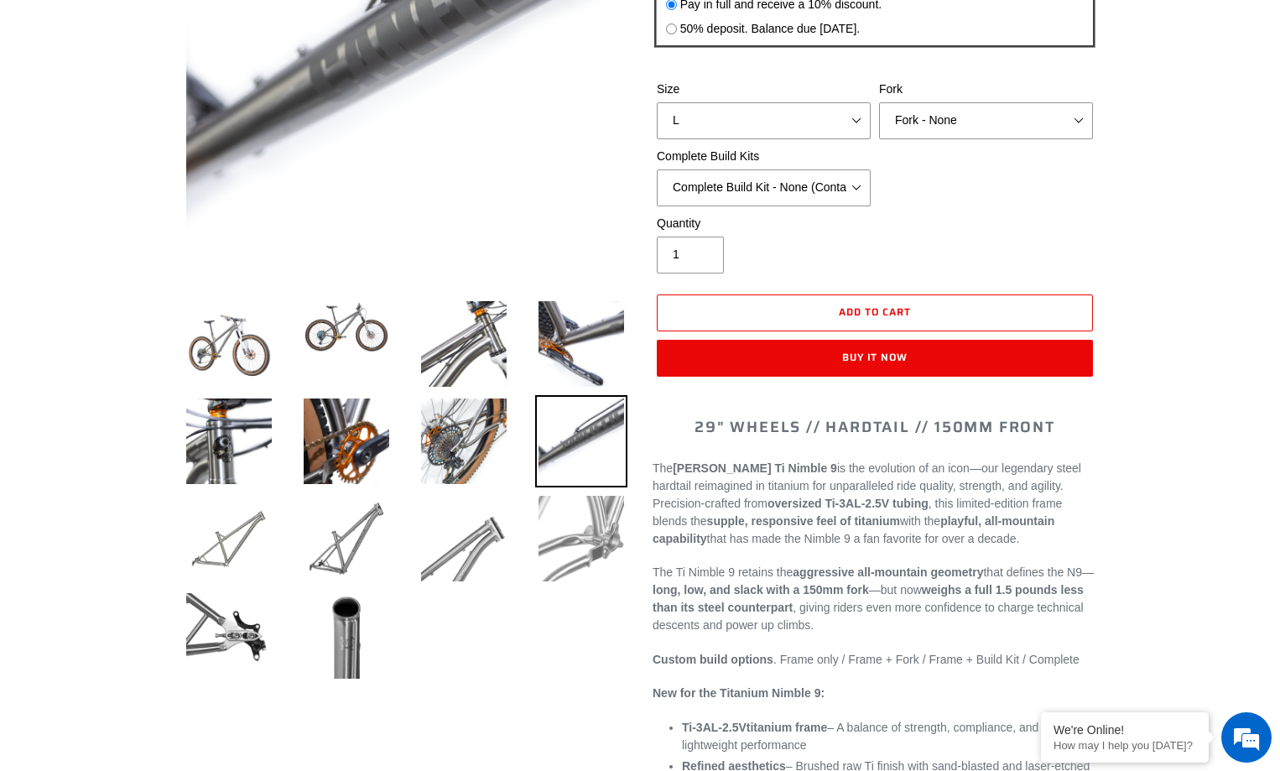
click at [602, 537] on img at bounding box center [581, 538] width 92 height 92
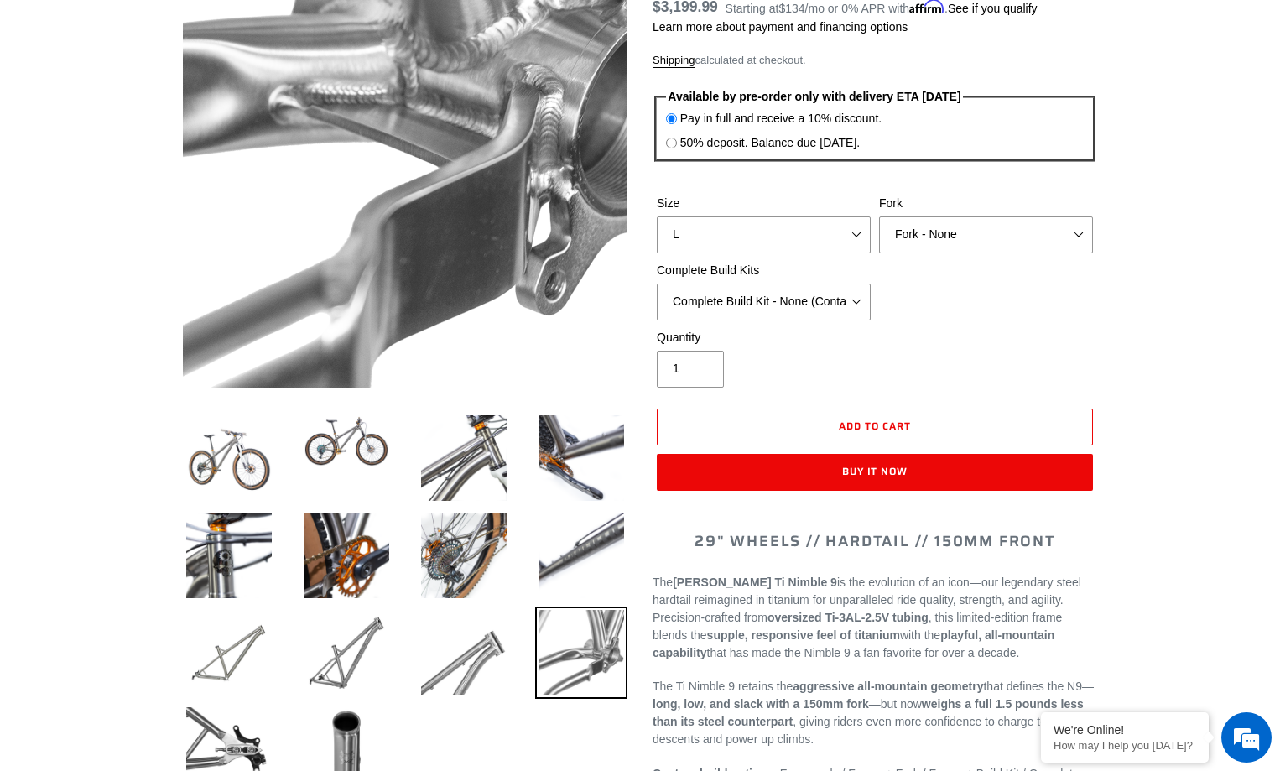
scroll to position [0, 0]
